Goal: Task Accomplishment & Management: Complete application form

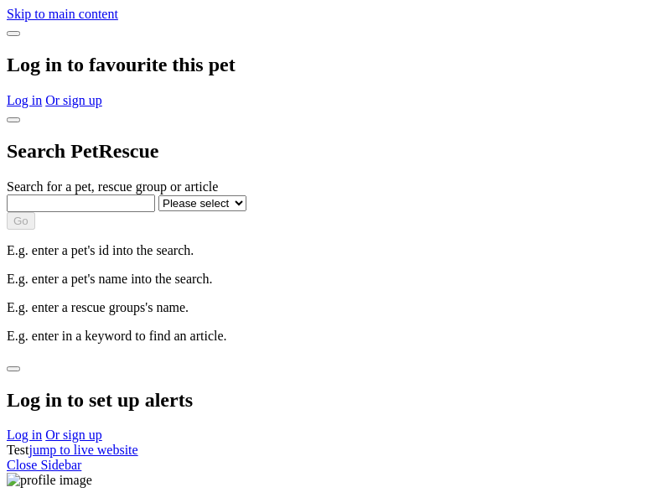
select select
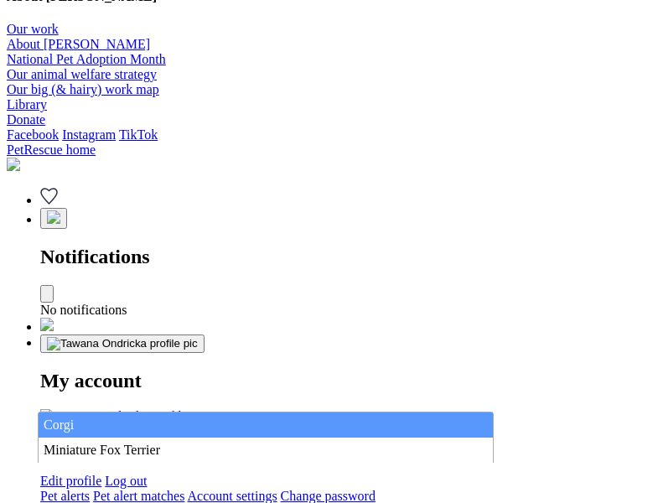
type input "Corgi"
select select "844268919"
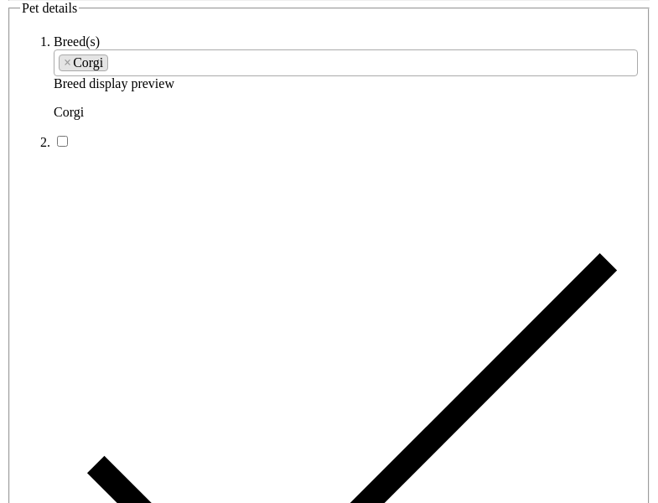
type input "Sagaponack Seaside22, [GEOGRAPHIC_DATA], 7310"
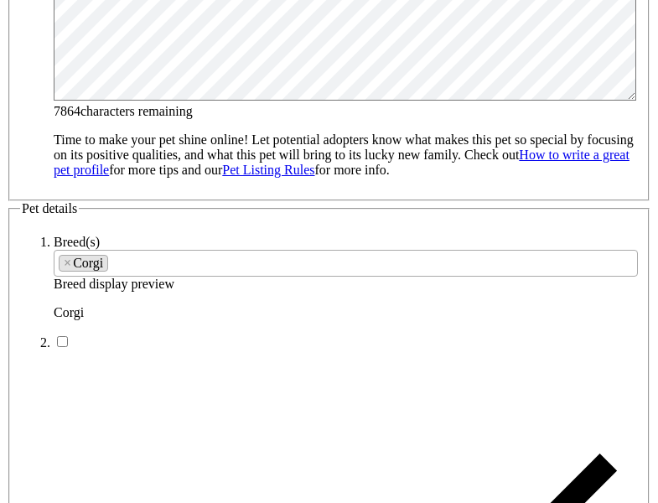
type input "14FEO934M45O193"
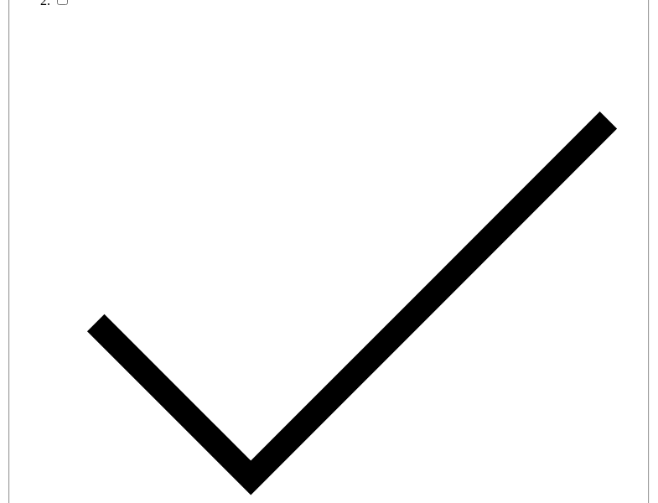
radio input "true"
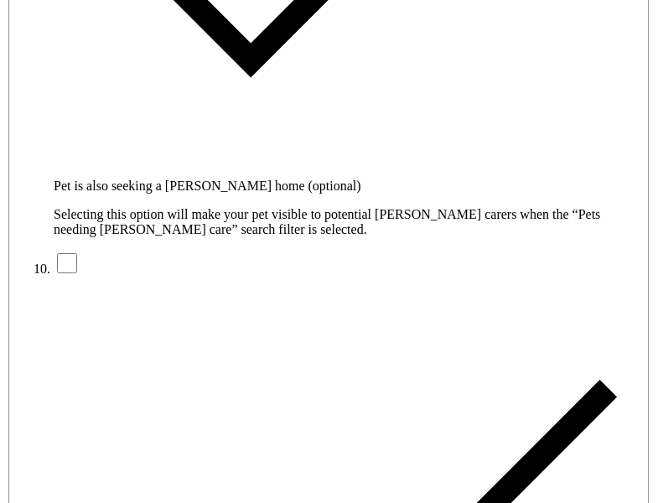
type input "Please wait..."
